Goal: Task Accomplishment & Management: Use online tool/utility

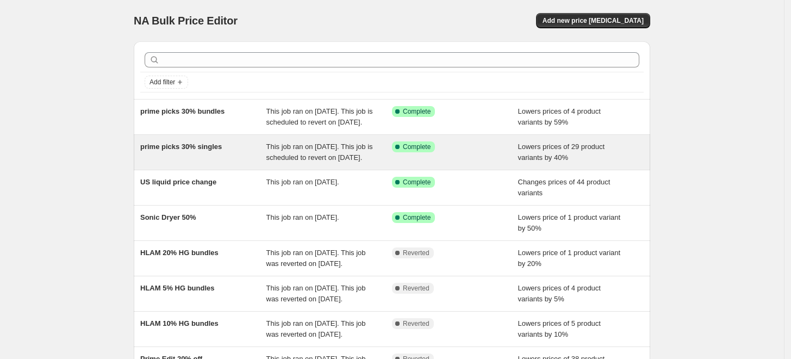
click at [217, 163] on div "prime picks 30% singles" at bounding box center [203, 152] width 126 height 22
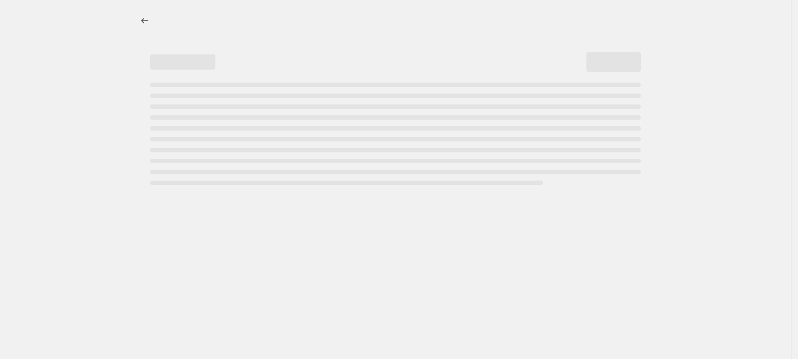
select select "percentage"
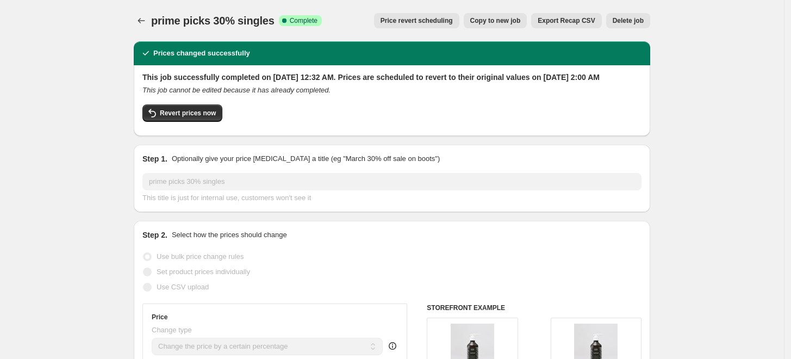
click at [423, 21] on span "Price revert scheduling" at bounding box center [417, 20] width 72 height 9
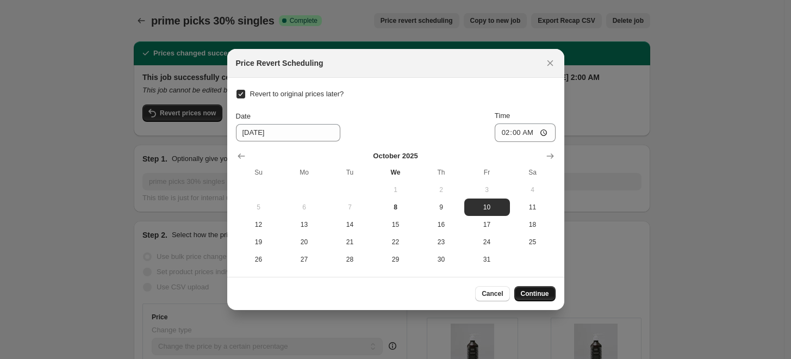
click at [545, 295] on span "Continue" at bounding box center [535, 293] width 28 height 9
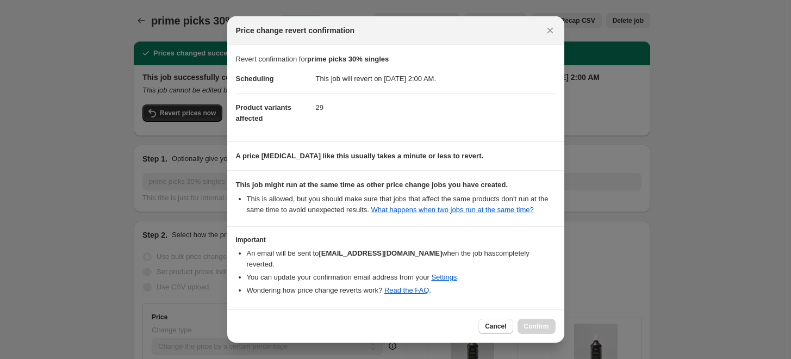
scroll to position [51, 0]
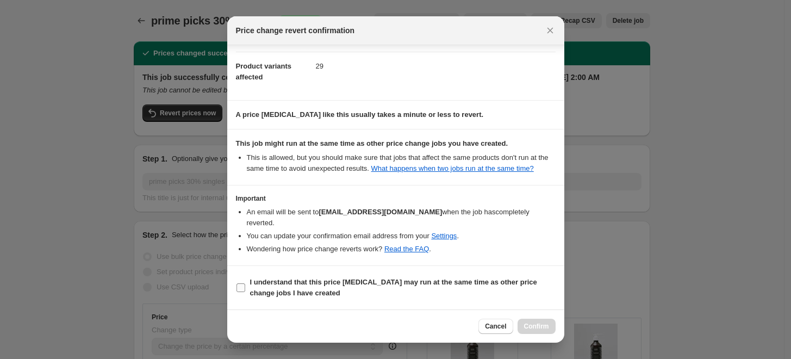
click at [244, 286] on input "I understand that this price [MEDICAL_DATA] may run at the same time as other p…" at bounding box center [241, 287] width 9 height 9
checkbox input "true"
click at [542, 326] on span "Confirm" at bounding box center [536, 326] width 25 height 9
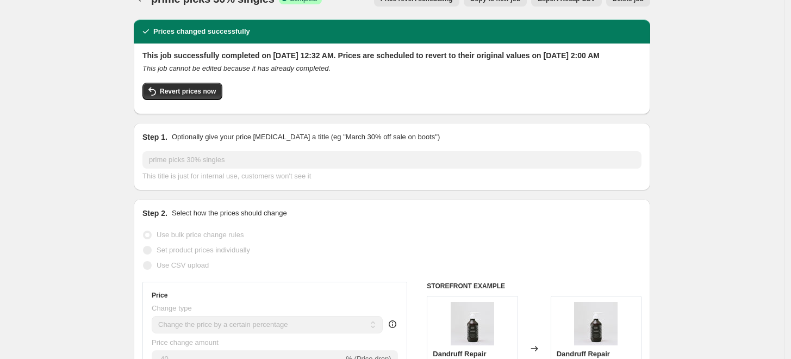
scroll to position [16, 0]
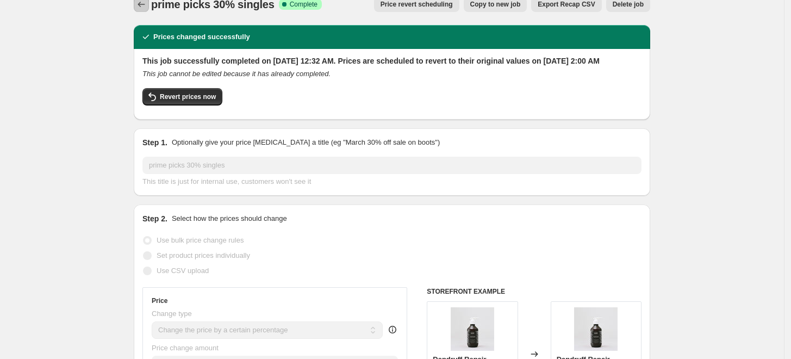
click at [147, 8] on icon "Price change jobs" at bounding box center [141, 4] width 11 height 11
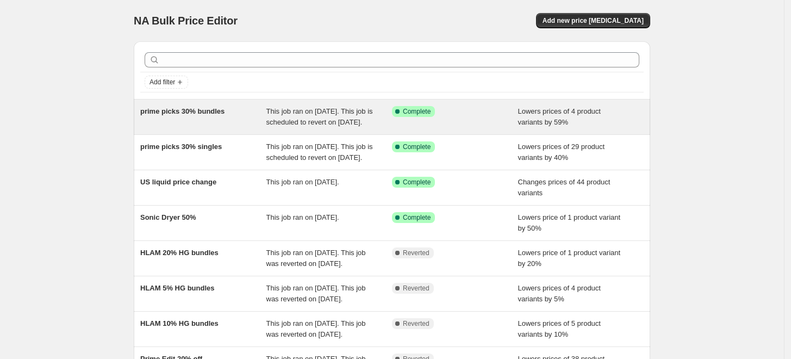
click at [238, 110] on div "prime picks 30% bundles" at bounding box center [203, 117] width 126 height 22
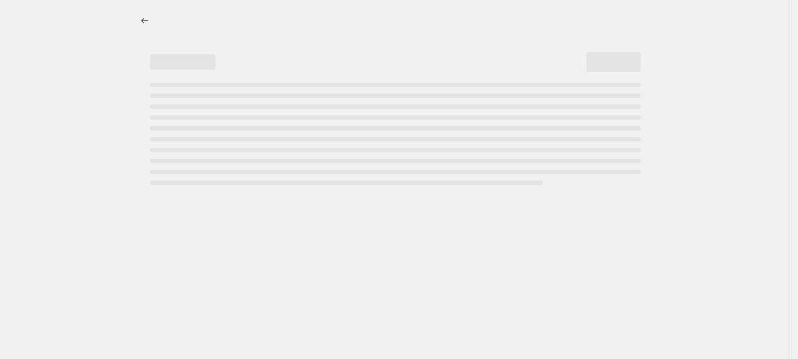
select select "percentage"
select select "no_change"
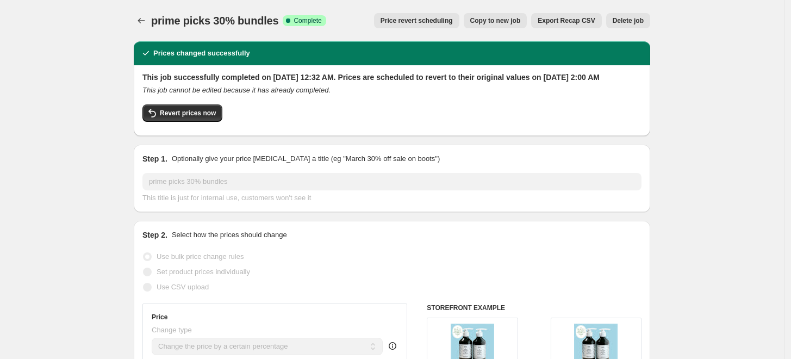
click at [437, 22] on span "Price revert scheduling" at bounding box center [417, 20] width 72 height 9
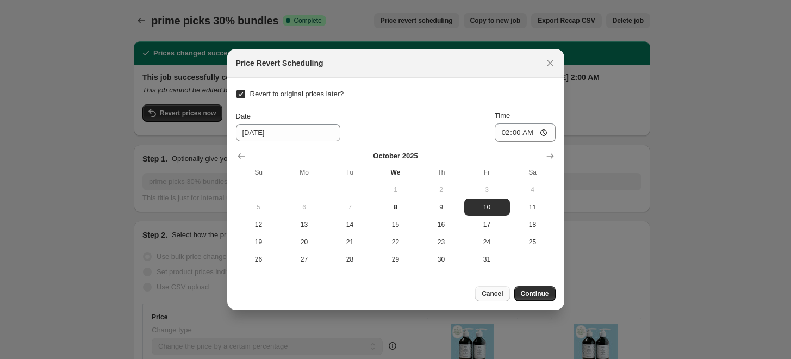
click at [490, 297] on span "Cancel" at bounding box center [492, 293] width 21 height 9
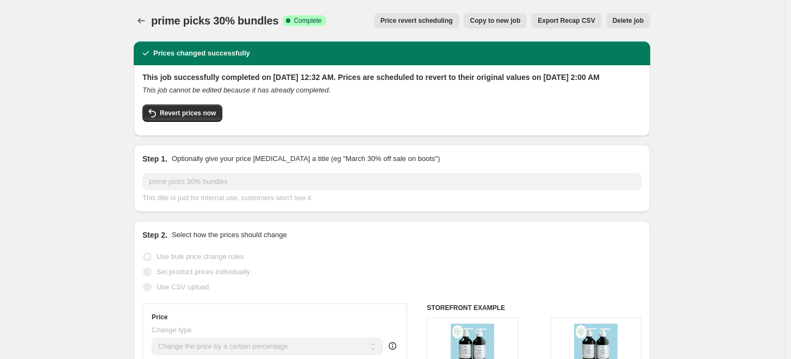
click at [429, 18] on span "Price revert scheduling" at bounding box center [417, 20] width 72 height 9
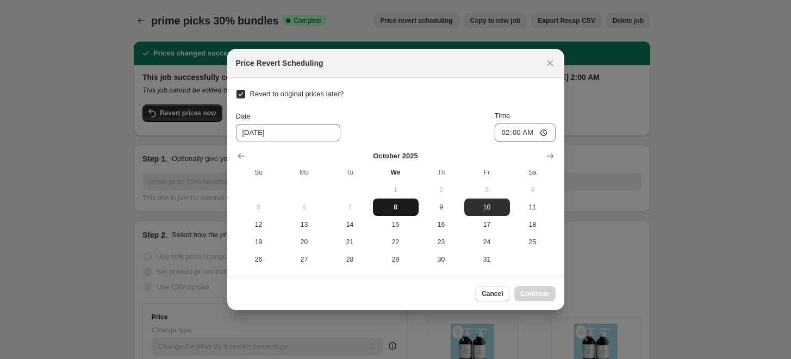
click at [392, 205] on span "8" at bounding box center [395, 207] width 37 height 9
type input "[DATE]"
click at [243, 91] on input "Revert to original prices later?" at bounding box center [241, 94] width 9 height 9
checkbox input "false"
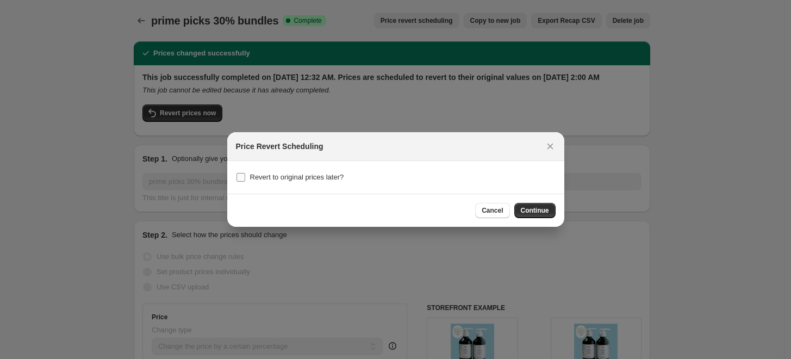
click at [240, 177] on input "Revert to original prices later?" at bounding box center [241, 177] width 9 height 9
checkbox input "true"
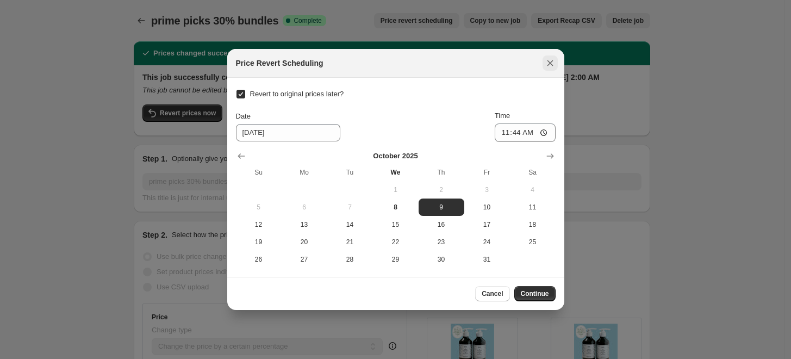
click at [548, 62] on icon "Close" at bounding box center [550, 63] width 6 height 6
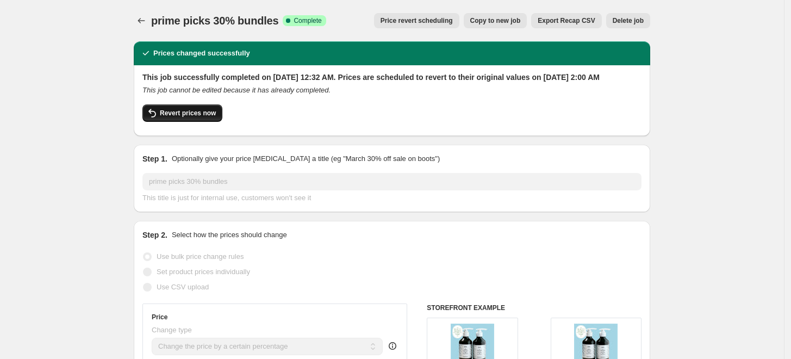
click at [172, 117] on span "Revert prices now" at bounding box center [188, 113] width 56 height 9
checkbox input "false"
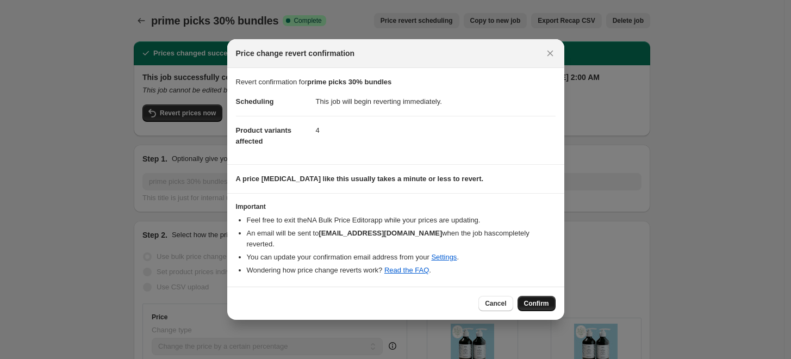
click at [540, 301] on span "Confirm" at bounding box center [536, 303] width 25 height 9
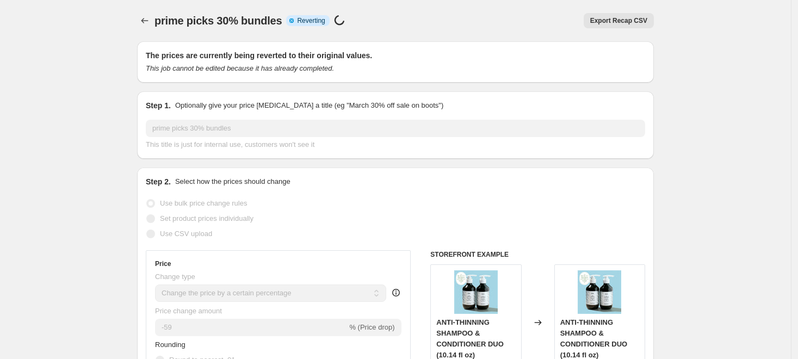
select select "percentage"
select select "no_change"
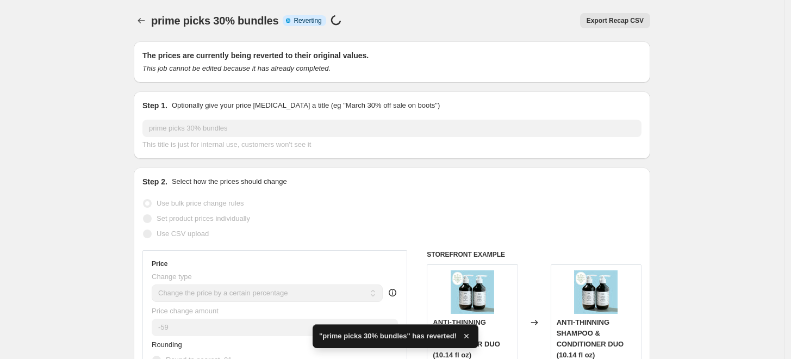
checkbox input "true"
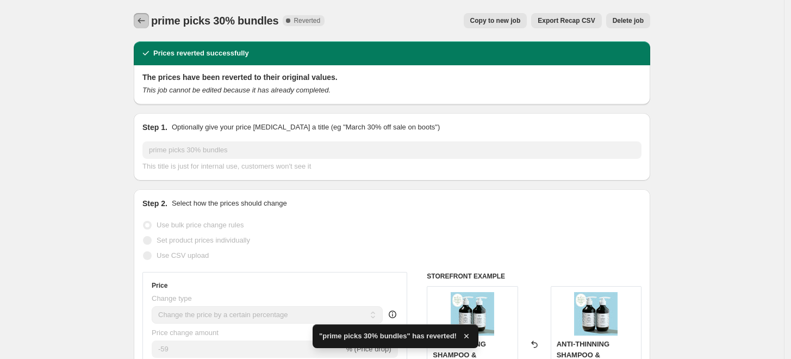
click at [145, 23] on icon "Price change jobs" at bounding box center [141, 20] width 11 height 11
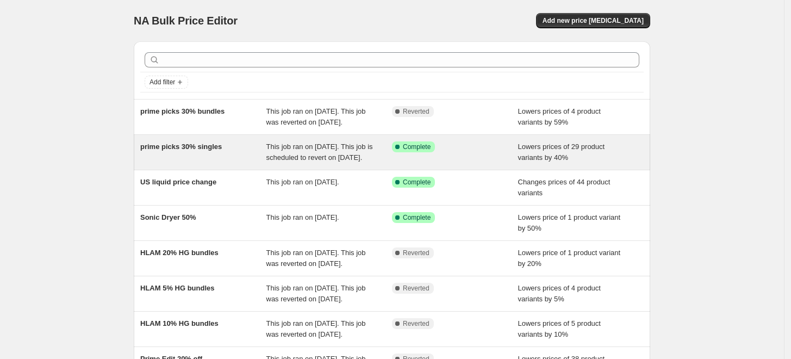
click at [231, 163] on div "prime picks 30% singles" at bounding box center [203, 152] width 126 height 22
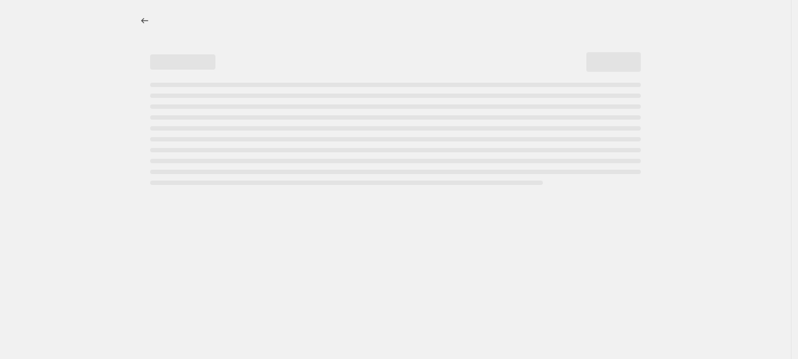
select select "percentage"
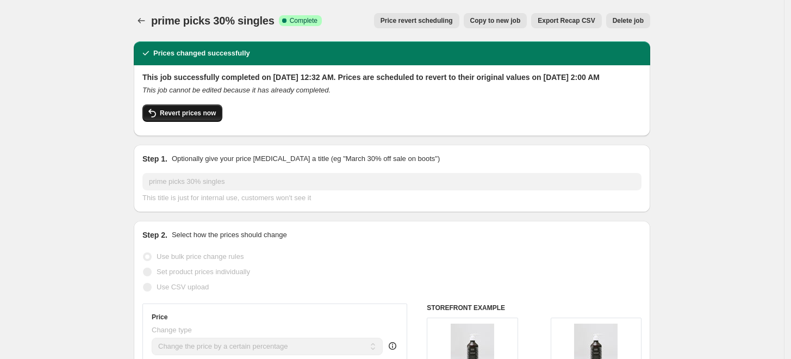
click at [196, 122] on button "Revert prices now" at bounding box center [182, 112] width 80 height 17
checkbox input "false"
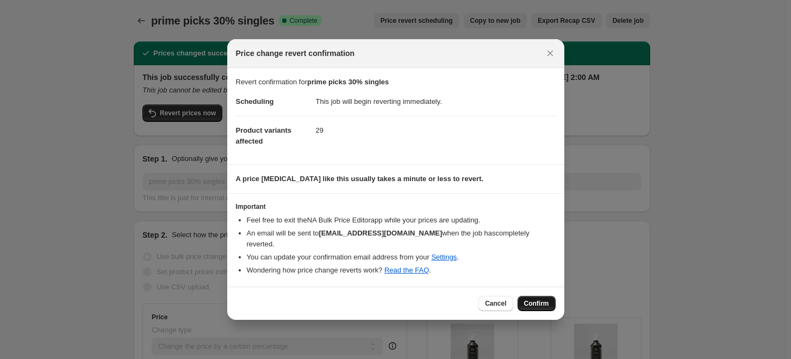
click at [536, 301] on span "Confirm" at bounding box center [536, 303] width 25 height 9
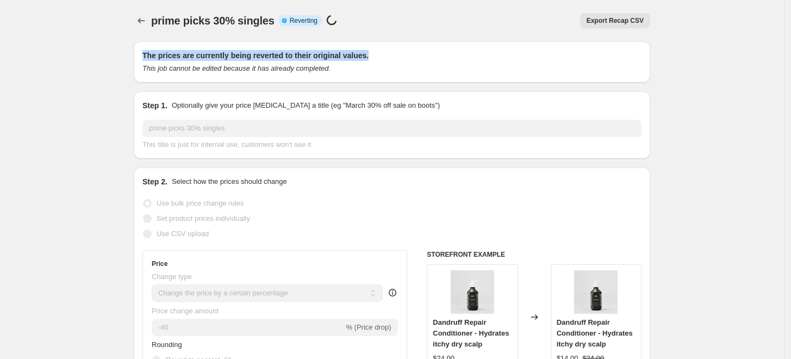
drag, startPoint x: 624, startPoint y: 4, endPoint x: 530, endPoint y: 34, distance: 99.4
click at [530, 34] on div "prime picks 30% singles. This page is ready prime picks 30% singles Info Partia…" at bounding box center [392, 20] width 517 height 41
select select "percentage"
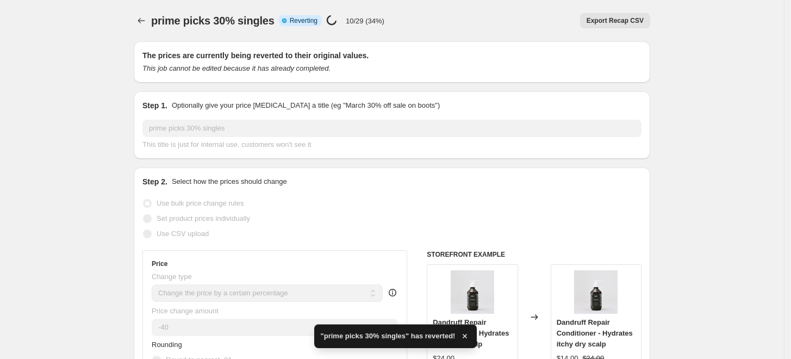
checkbox input "true"
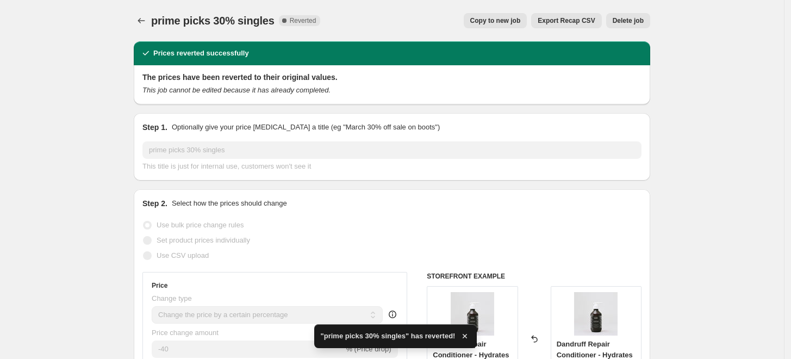
click at [483, 19] on span "Copy to new job" at bounding box center [495, 20] width 51 height 9
select select "percentage"
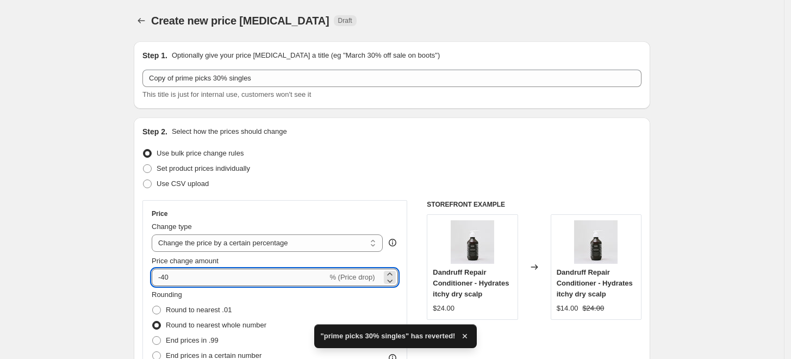
click at [170, 278] on input "-40" at bounding box center [240, 277] width 176 height 17
type input "-30"
click at [311, 215] on div "Price" at bounding box center [275, 213] width 246 height 9
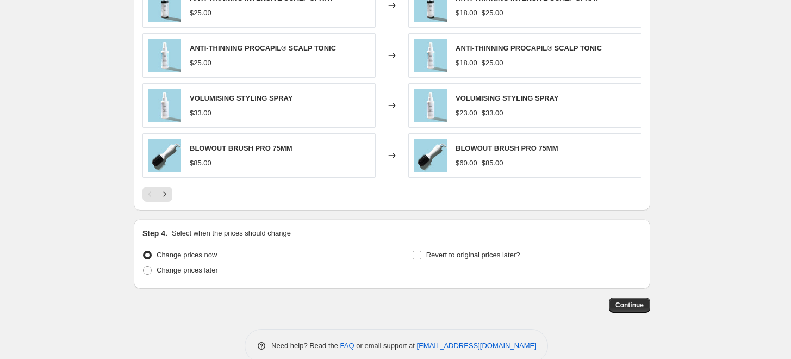
scroll to position [763, 0]
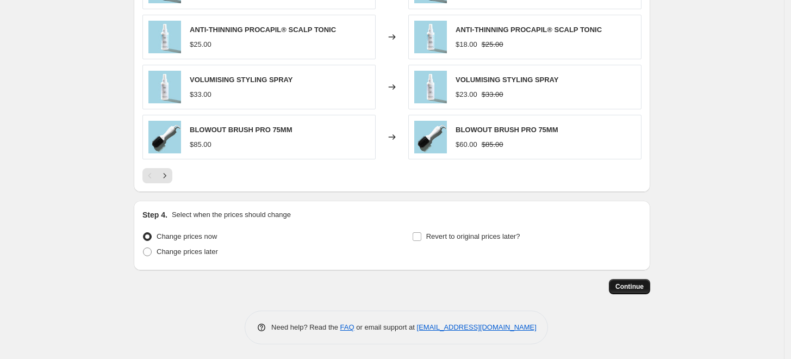
click at [631, 286] on span "Continue" at bounding box center [630, 286] width 28 height 9
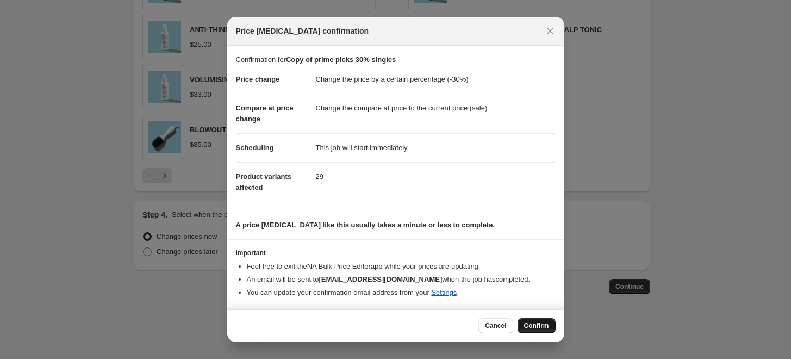
click at [544, 324] on span "Confirm" at bounding box center [536, 325] width 25 height 9
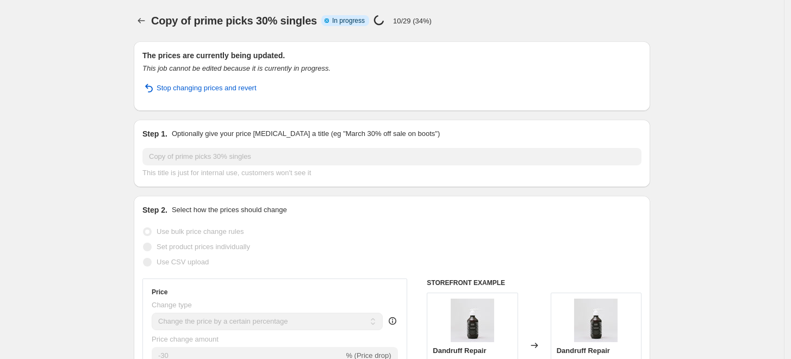
click at [139, 16] on icon "Price change jobs" at bounding box center [141, 20] width 11 height 11
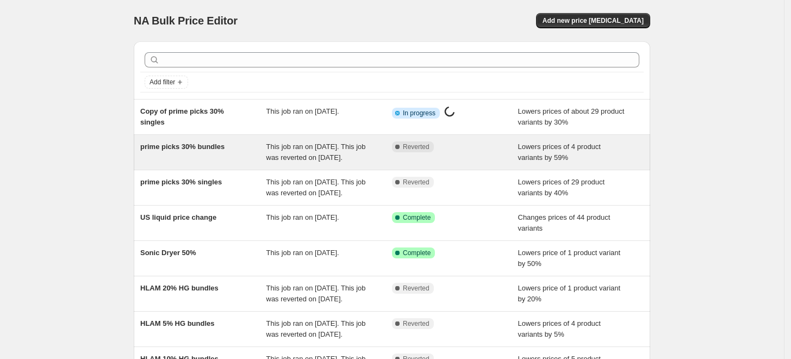
click at [227, 163] on div "prime picks 30% bundles" at bounding box center [203, 152] width 126 height 22
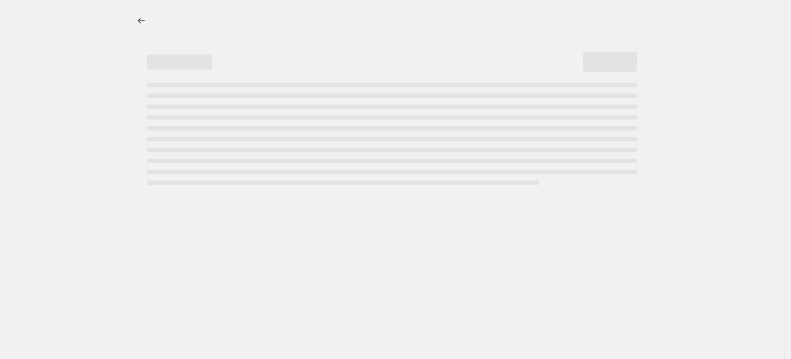
select select "percentage"
select select "no_change"
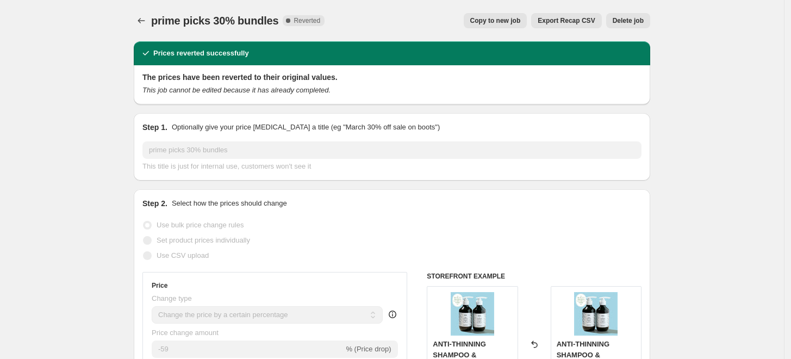
select select "percentage"
select select "no_change"
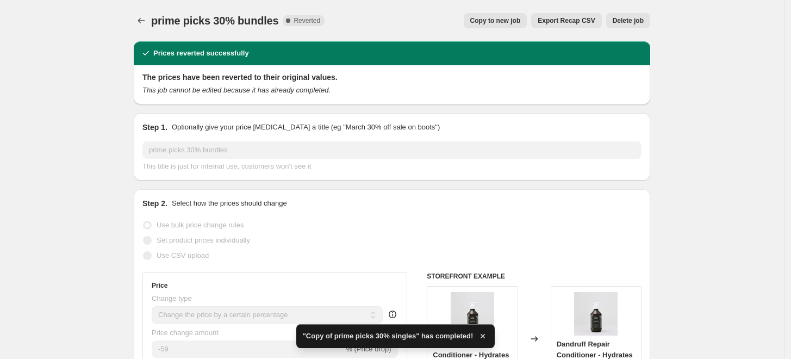
click at [499, 20] on span "Copy to new job" at bounding box center [495, 20] width 51 height 9
select select "percentage"
select select "no_change"
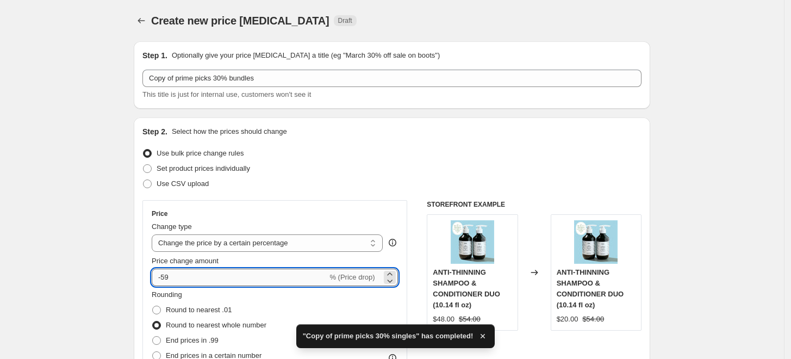
click at [176, 279] on input "-59" at bounding box center [240, 277] width 176 height 17
type input "-5"
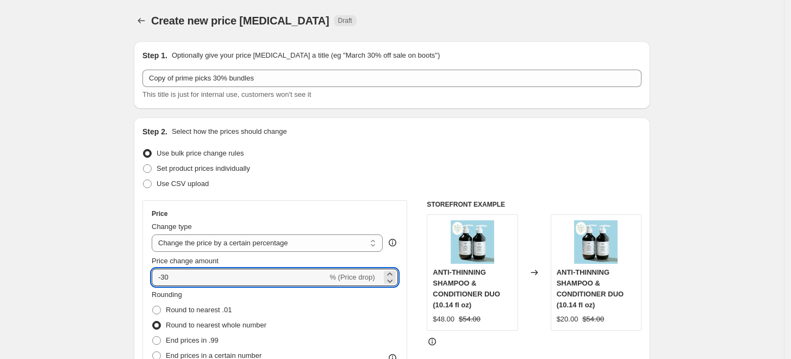
type input "-30"
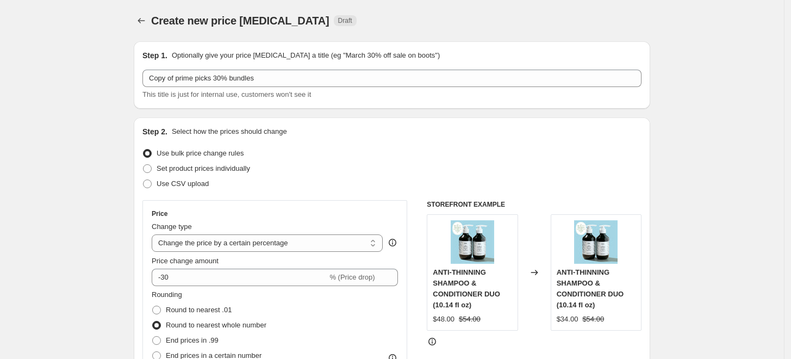
click at [401, 182] on div "Use CSV upload" at bounding box center [391, 183] width 499 height 15
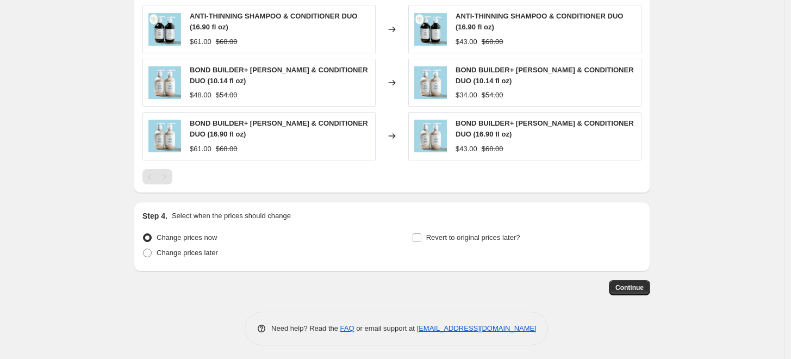
scroll to position [722, 0]
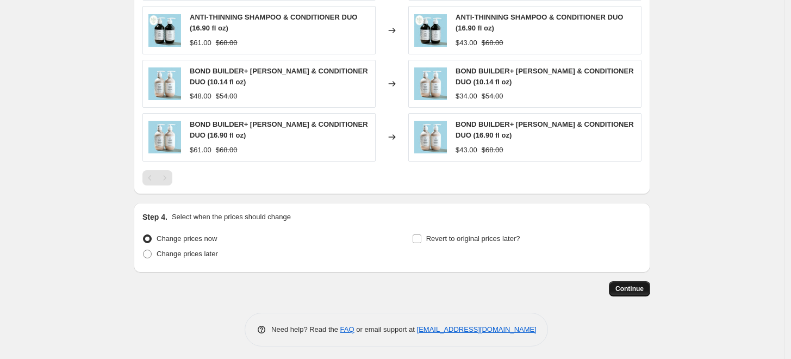
click at [625, 287] on span "Continue" at bounding box center [630, 288] width 28 height 9
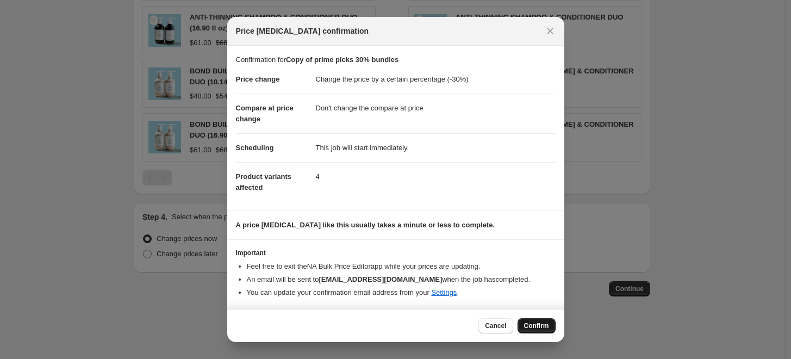
click at [525, 325] on span "Confirm" at bounding box center [536, 325] width 25 height 9
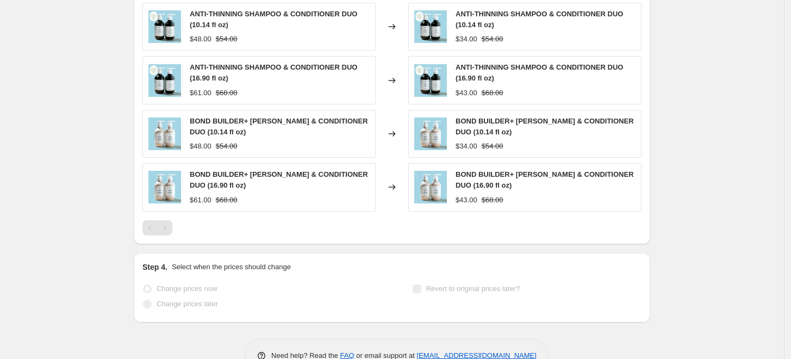
scroll to position [750, 0]
select select "percentage"
select select "no_change"
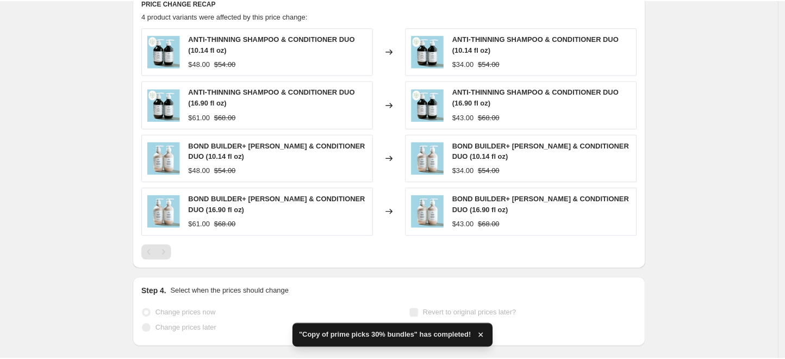
scroll to position [0, 0]
